Goal: Information Seeking & Learning: Learn about a topic

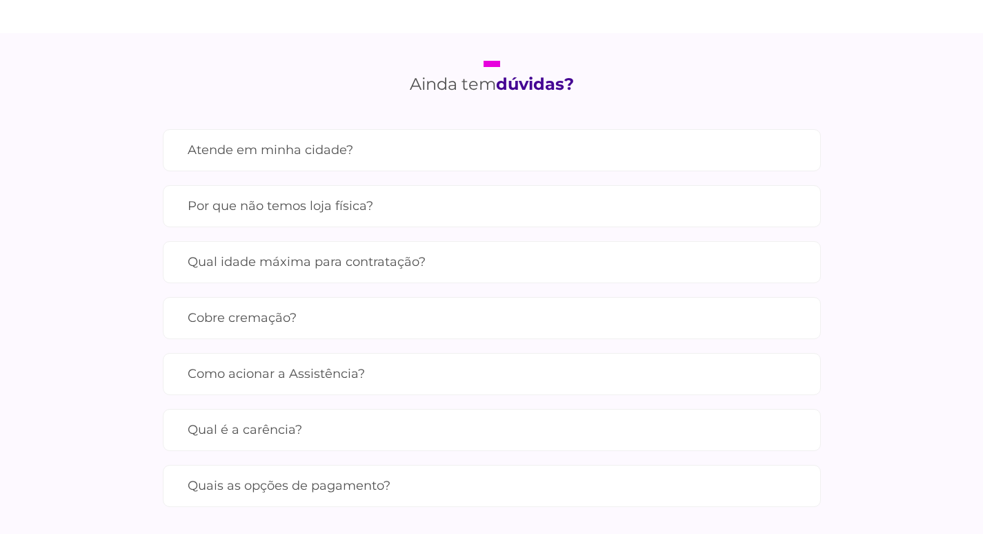
scroll to position [1242, 0]
click at [242, 260] on label "Qual idade máxima para contratação?" at bounding box center [492, 260] width 609 height 24
click at [264, 204] on label "Por que não temos loja física?" at bounding box center [492, 205] width 609 height 24
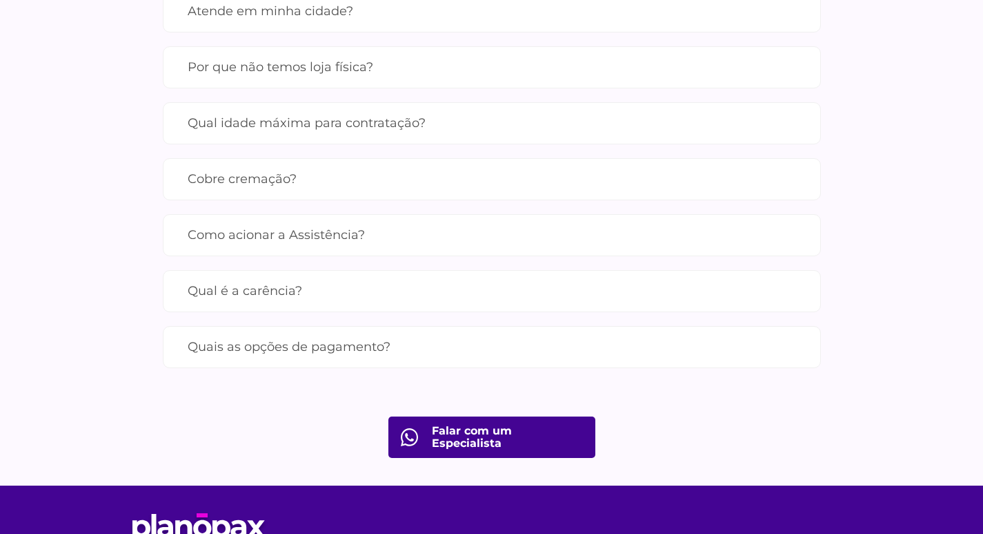
scroll to position [1449, 0]
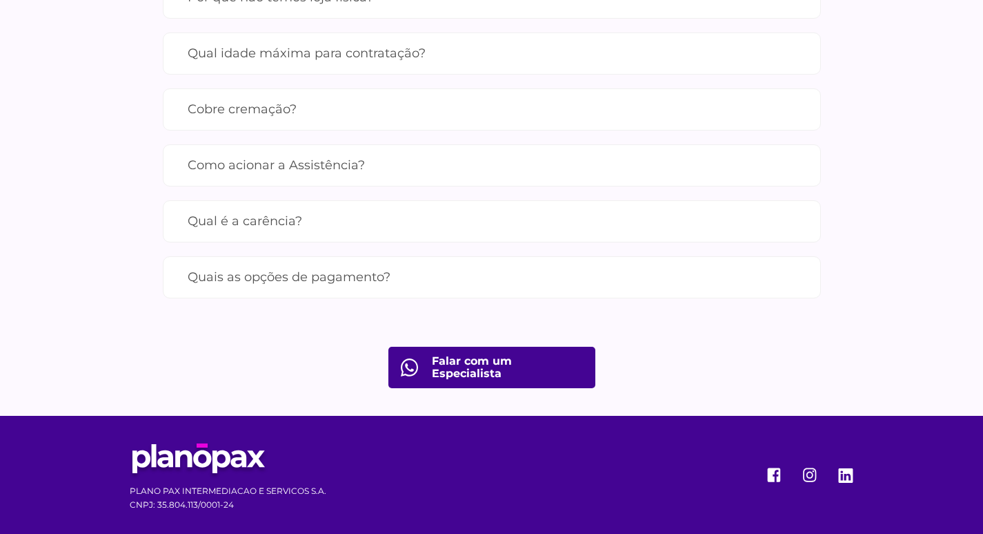
click at [251, 121] on label "Cobre cremação?" at bounding box center [492, 109] width 609 height 24
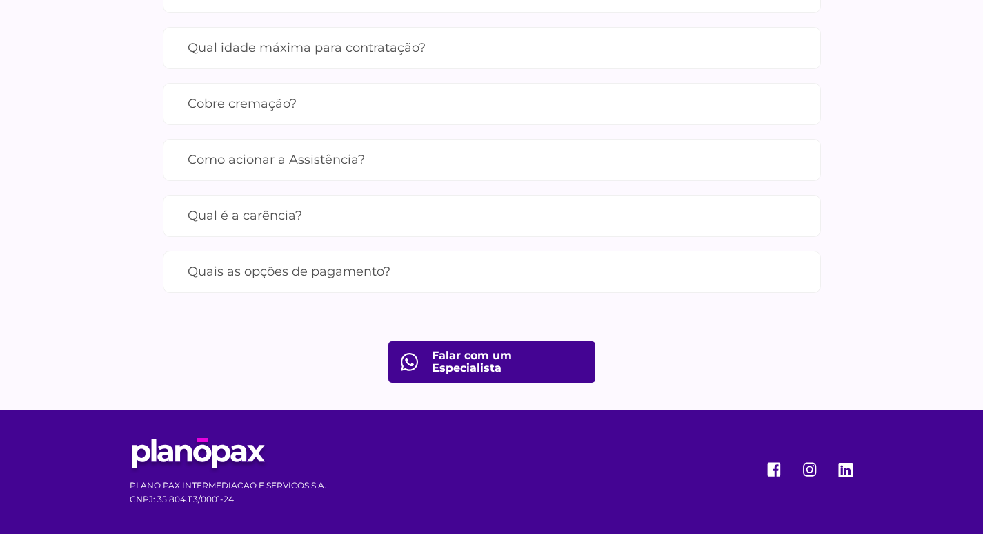
scroll to position [1507, 0]
click at [277, 209] on label "Qual é a carência?" at bounding box center [492, 216] width 609 height 24
click at [302, 269] on label "Quais as opções de pagamento?" at bounding box center [492, 272] width 609 height 24
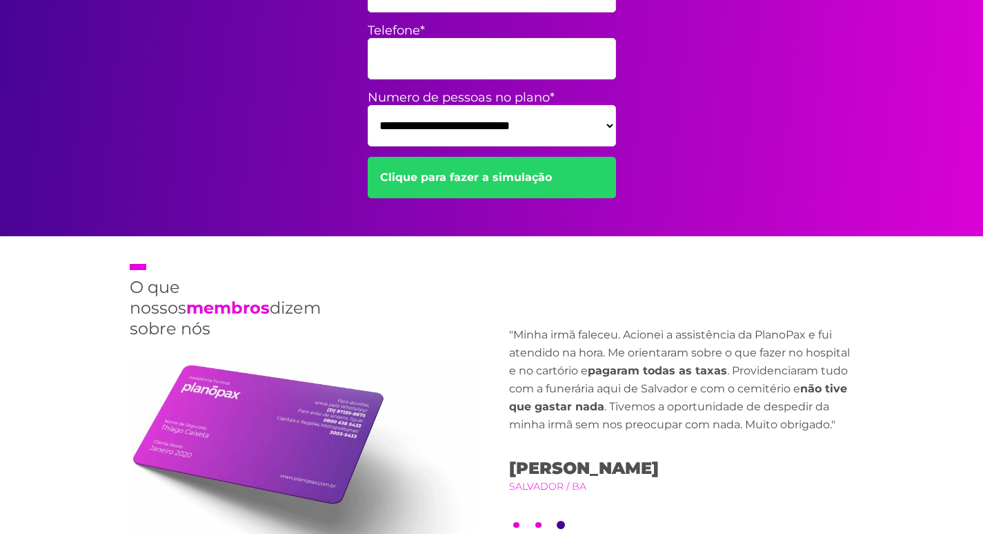
scroll to position [665, 0]
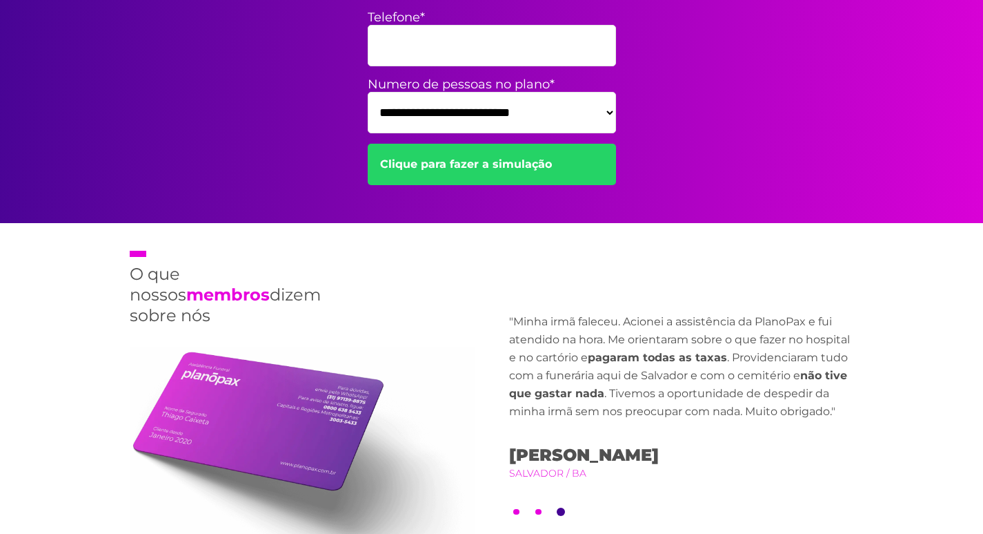
click at [609, 112] on select "**********" at bounding box center [492, 112] width 248 height 41
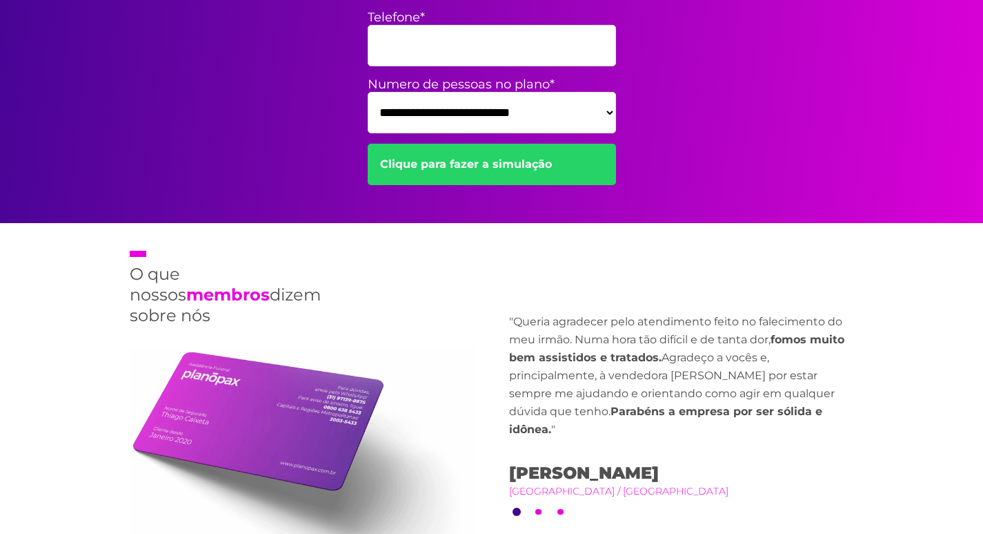
select select "*"
click at [368, 92] on select "**********" at bounding box center [492, 112] width 248 height 41
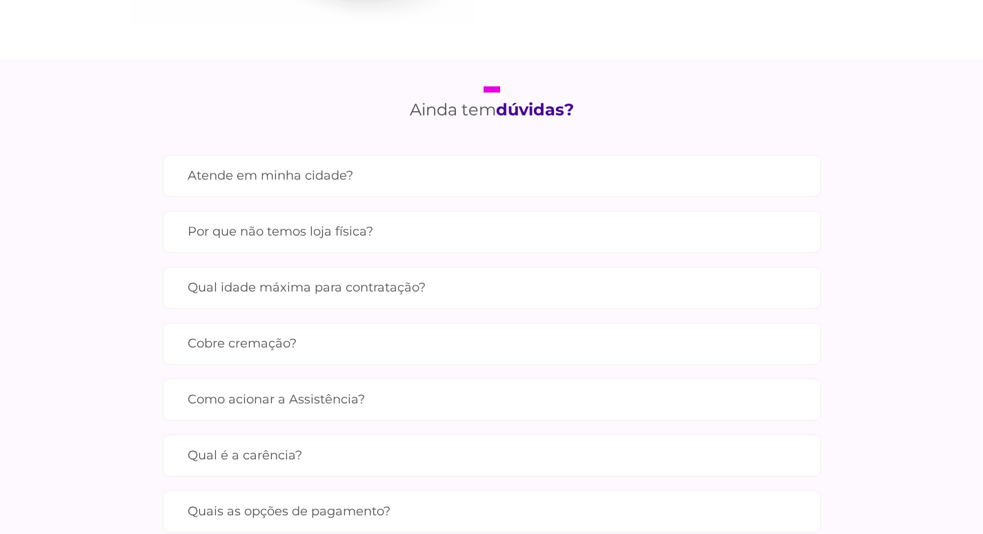
scroll to position [1217, 0]
click at [300, 227] on label "Por que não temos loja física?" at bounding box center [492, 229] width 609 height 24
click at [253, 170] on label "Atende em minha cidade?" at bounding box center [492, 173] width 609 height 24
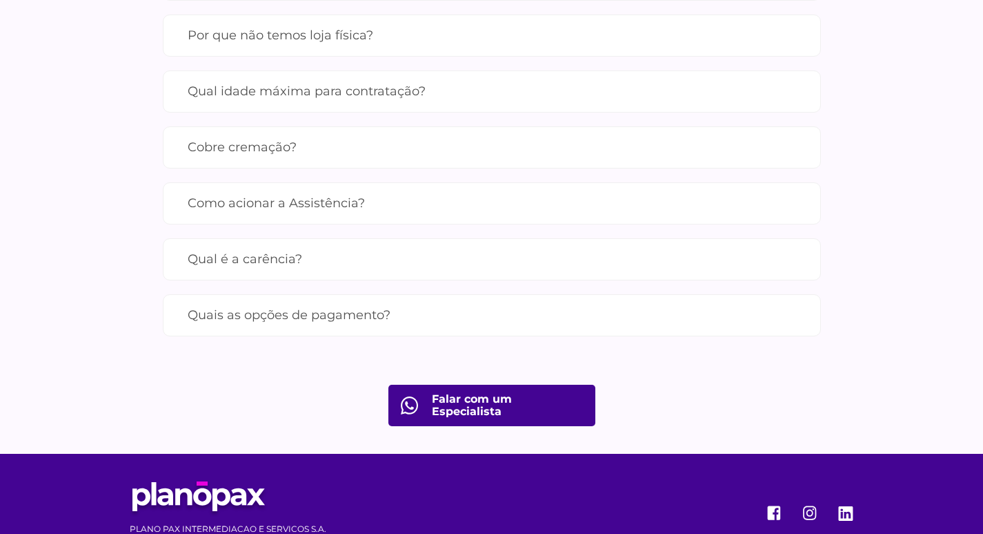
scroll to position [1425, 0]
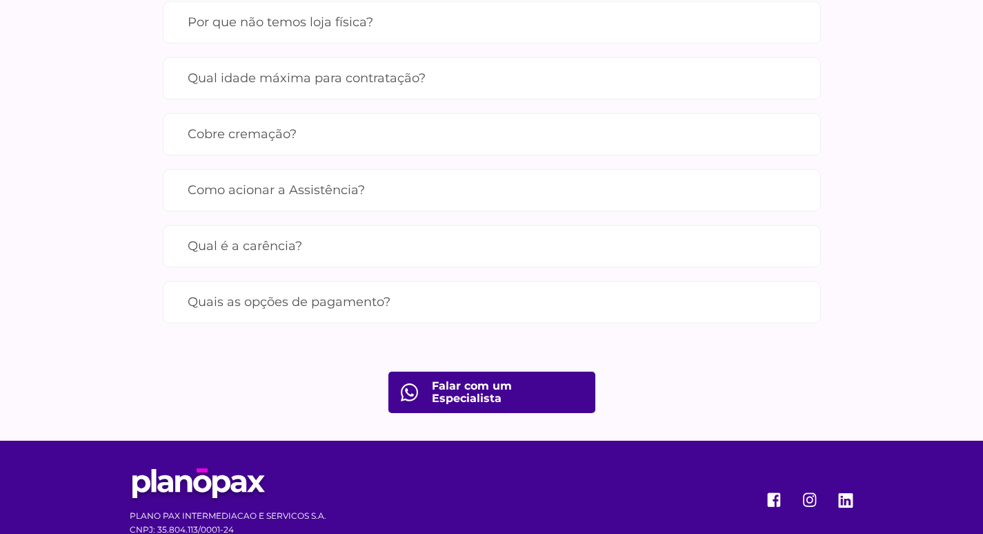
click at [262, 202] on label "Como acionar a Assistência?" at bounding box center [492, 190] width 609 height 24
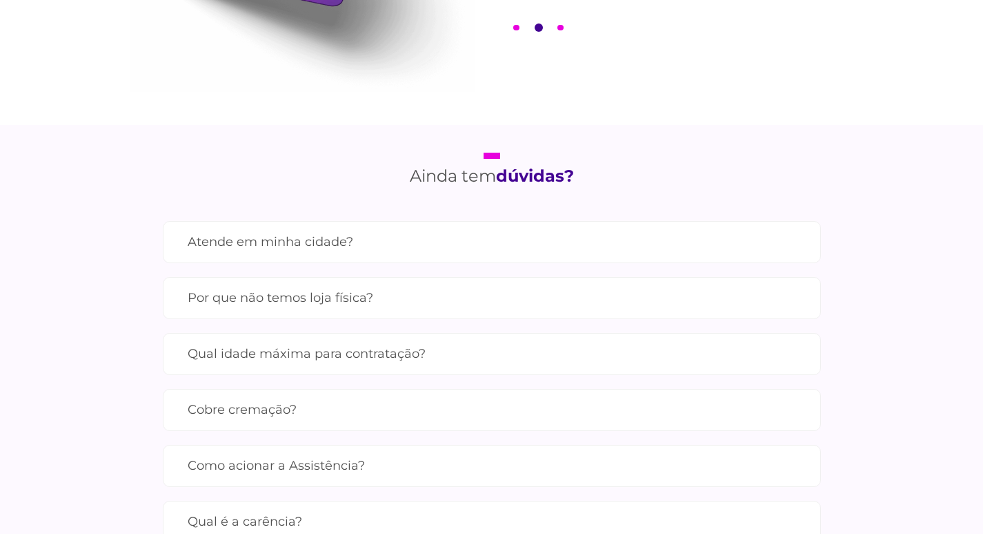
scroll to position [1144, 0]
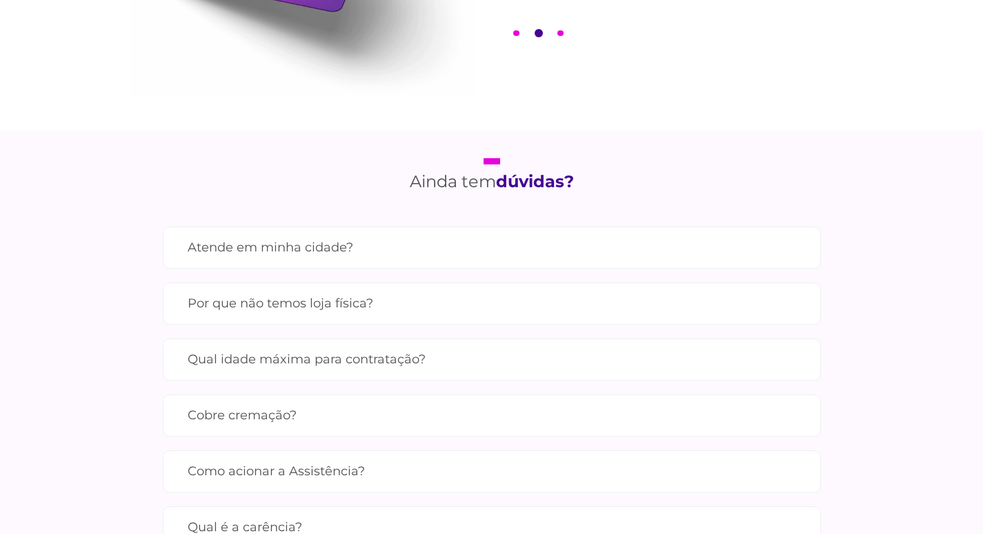
click at [266, 248] on label "Atende em minha cidade?" at bounding box center [492, 247] width 609 height 24
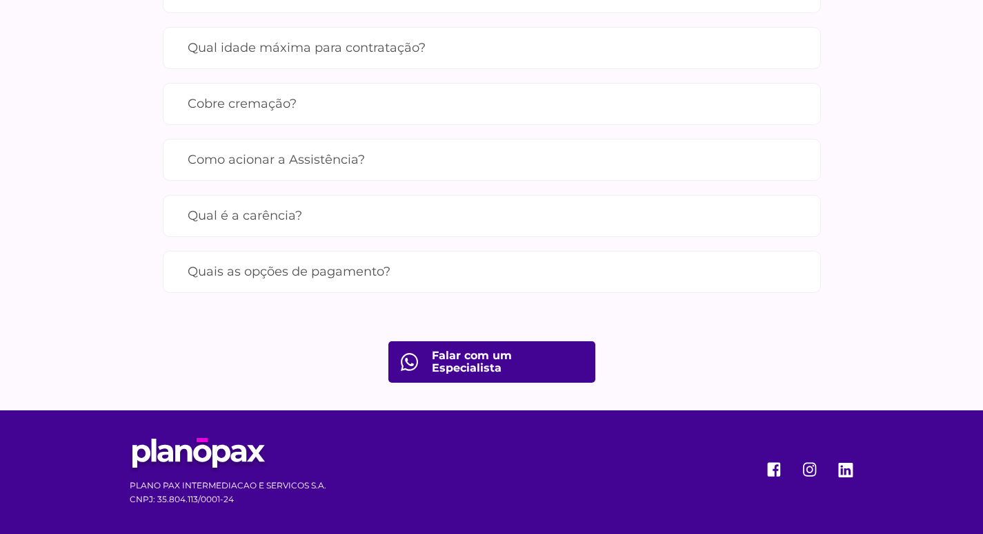
scroll to position [1535, 0]
click at [292, 42] on label "Qual idade máxima para contratação?" at bounding box center [492, 48] width 609 height 24
